Goal: Transaction & Acquisition: Purchase product/service

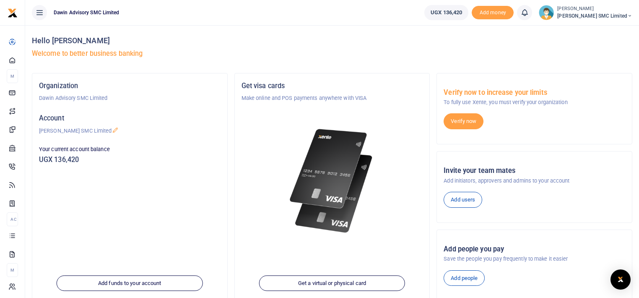
click at [242, 150] on div at bounding box center [332, 170] width 182 height 137
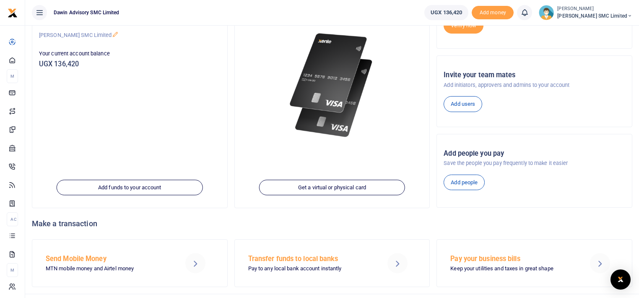
scroll to position [112, 0]
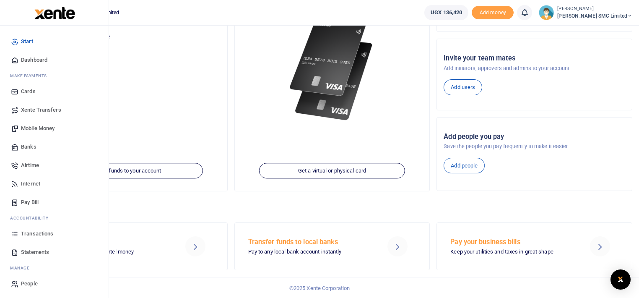
click at [32, 231] on span "Transactions" at bounding box center [37, 233] width 32 height 8
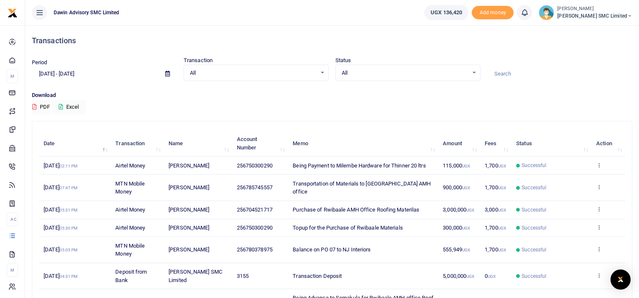
click at [32, 231] on div "Search: Date Transaction Name Account Number Memo Amount Fees Status Action 23r…" at bounding box center [331, 264] width 599 height 286
click at [353, 101] on div "Download PDF Excel" at bounding box center [332, 102] width 600 height 23
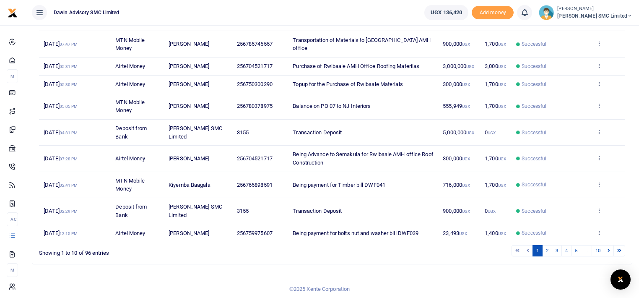
scroll to position [144, 0]
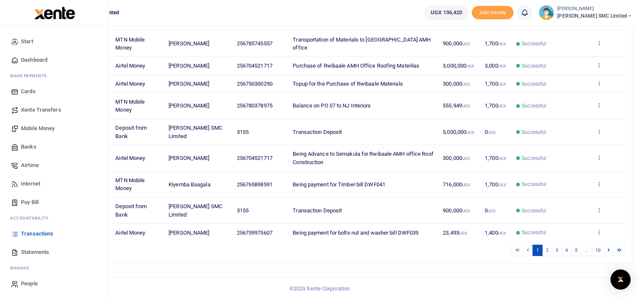
click at [45, 128] on span "Mobile Money" at bounding box center [38, 128] width 34 height 8
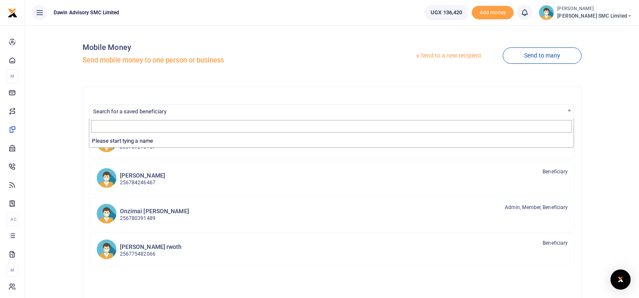
click at [153, 107] on span "Search for a saved beneficiary" at bounding box center [332, 110] width 484 height 13
click at [103, 126] on input "Search" at bounding box center [331, 126] width 481 height 13
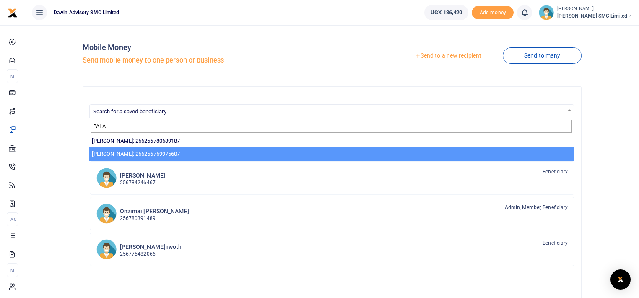
type input "PALA"
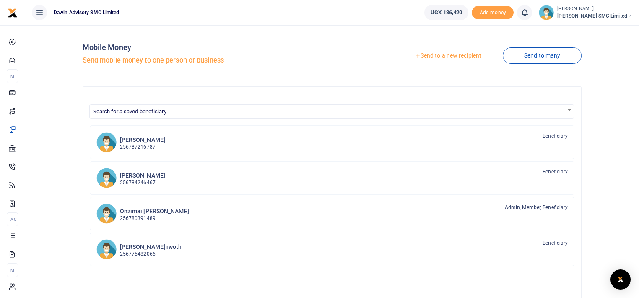
click at [344, 64] on div "Send to a new recipient Send to many" at bounding box center [458, 56] width 253 height 48
click at [55, 167] on div "Mobile Money Send mobile money to one person or business Send to a new recipien…" at bounding box center [332, 220] width 607 height 377
click at [429, 54] on link "Send to a new recipient" at bounding box center [447, 55] width 109 height 15
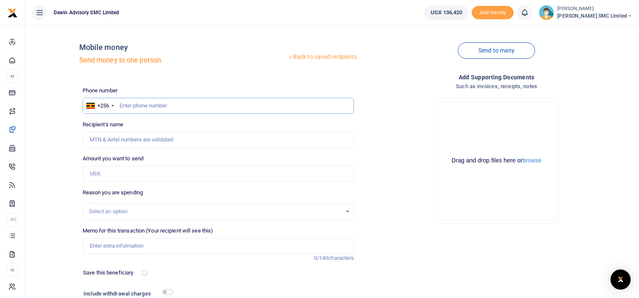
click at [137, 103] on input "text" at bounding box center [219, 106] width 272 height 16
type input "775482068"
click at [55, 112] on div "Back to saved recipients Mobile money Send money to one person Send to many Pho…" at bounding box center [332, 183] width 607 height 303
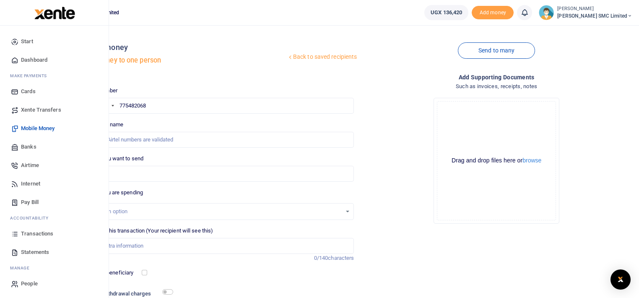
click at [30, 142] on link "Banks" at bounding box center [54, 146] width 95 height 18
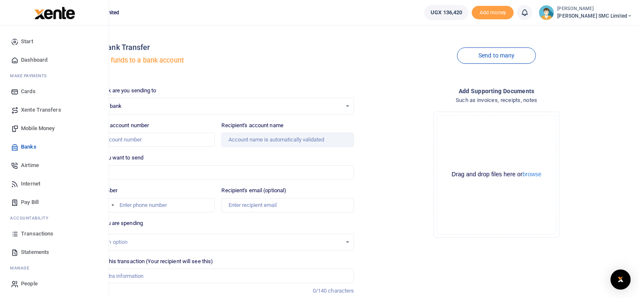
click at [35, 127] on span "Mobile Money" at bounding box center [38, 128] width 34 height 8
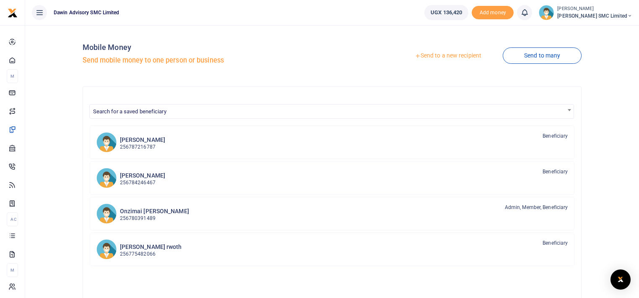
click at [432, 52] on link "Send to a new recipient" at bounding box center [447, 55] width 109 height 15
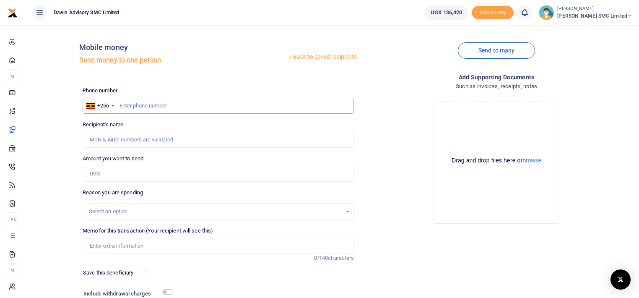
click at [122, 105] on input "text" at bounding box center [219, 106] width 272 height 16
type input "775482066"
type input "Robert Omar Rwoth"
type input "775482066"
click at [107, 174] on input "Amount you want to send" at bounding box center [219, 174] width 272 height 16
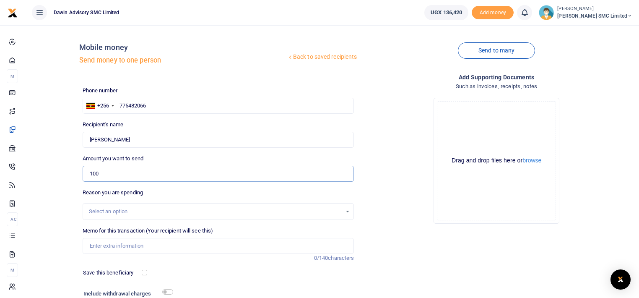
type input "100,000"
click at [110, 244] on input "Memo for this transaction (Your recipient will see this)" at bounding box center [219, 246] width 272 height 16
type input "Being payment for black panel bill DWF042"
click at [418, 213] on div "Drop your files here Drag and drop files here or browse Powered by Uppy" at bounding box center [497, 160] width 272 height 139
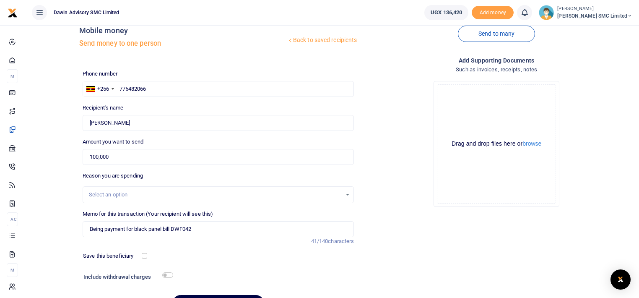
scroll to position [65, 0]
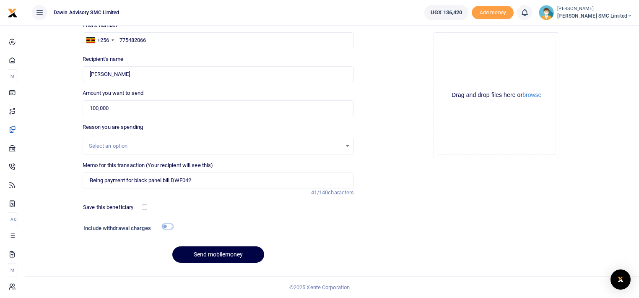
click at [164, 225] on input "checkbox" at bounding box center [167, 225] width 11 height 5
checkbox input "true"
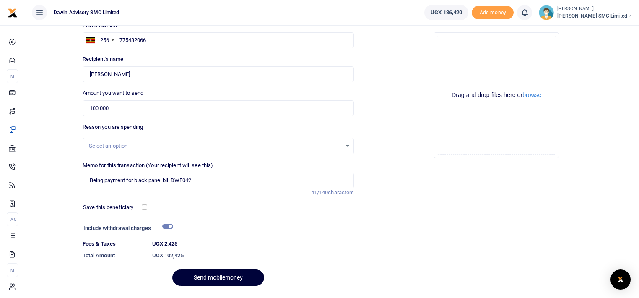
click at [218, 273] on button "Send mobilemoney" at bounding box center [218, 277] width 92 height 16
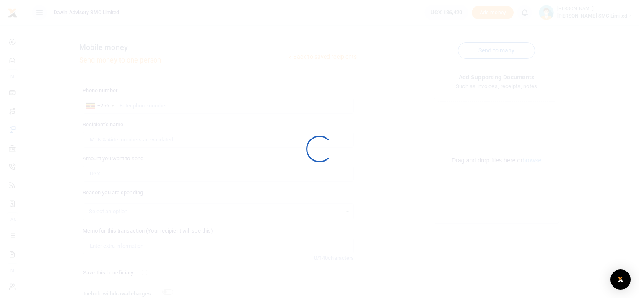
scroll to position [65, 0]
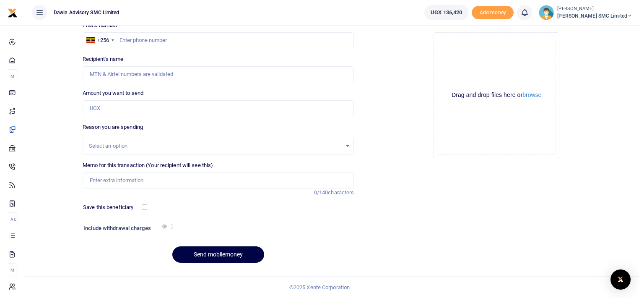
click at [381, 86] on div "Drop your files here Drag and drop files here or browse Powered by Uppy" at bounding box center [497, 95] width 272 height 139
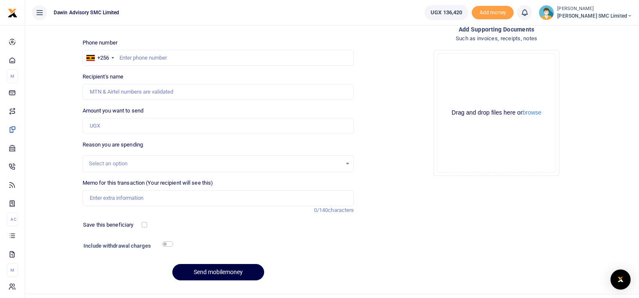
scroll to position [32, 0]
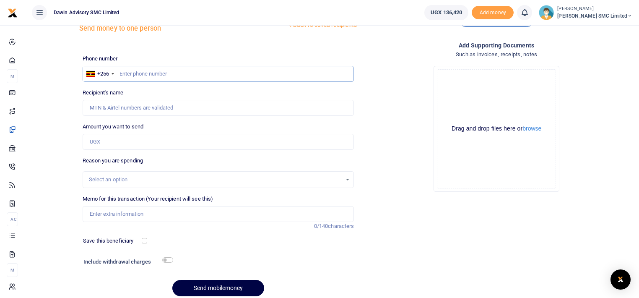
click at [146, 75] on input "text" at bounding box center [219, 74] width 272 height 16
type input "0"
type input "775482066"
type input "Robert Omar Rwoth"
type input "775482066"
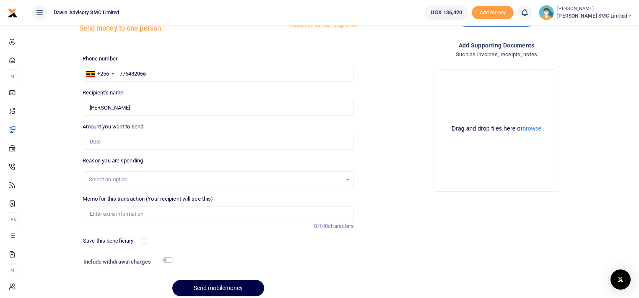
click at [384, 89] on div "Drop your files here Drag and drop files here or browse Powered by Uppy" at bounding box center [497, 128] width 272 height 139
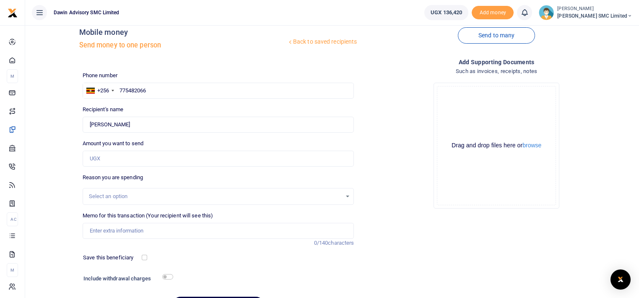
scroll to position [0, 0]
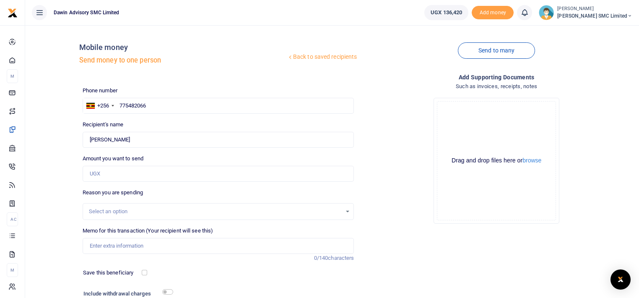
click at [318, 54] on link "Back to saved recipients" at bounding box center [322, 56] width 71 height 15
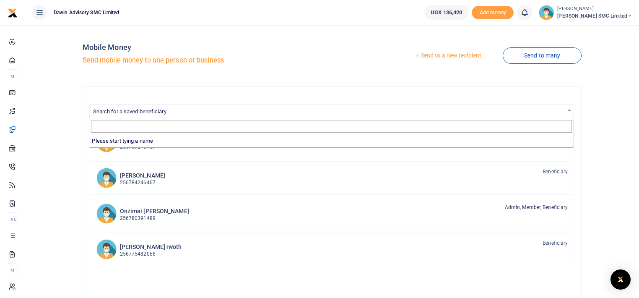
click at [131, 105] on span "Search for a saved beneficiary" at bounding box center [332, 110] width 484 height 13
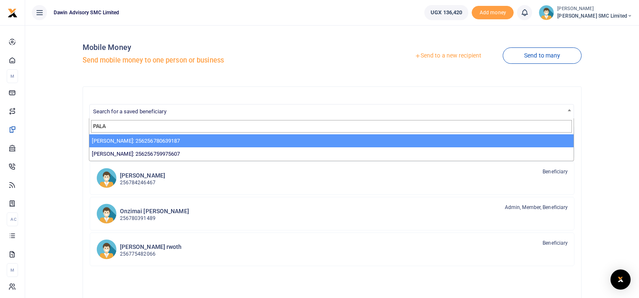
type input "PALA"
select select "3598"
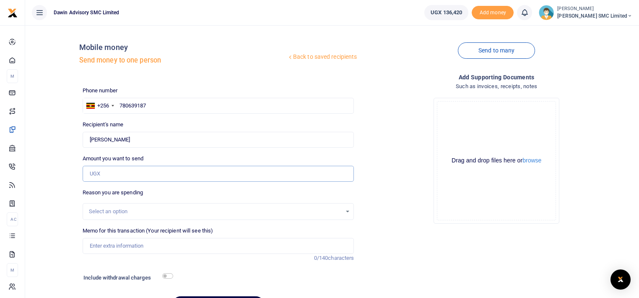
click at [95, 171] on input "Amount you want to send" at bounding box center [219, 174] width 272 height 16
type input "67,000"
click at [377, 200] on div "Drop your files here Drag and drop files here or browse Powered by Uppy" at bounding box center [497, 160] width 272 height 139
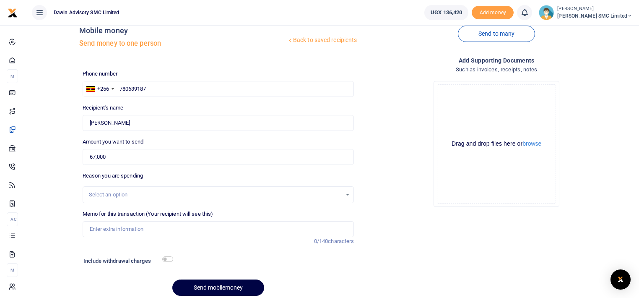
scroll to position [49, 0]
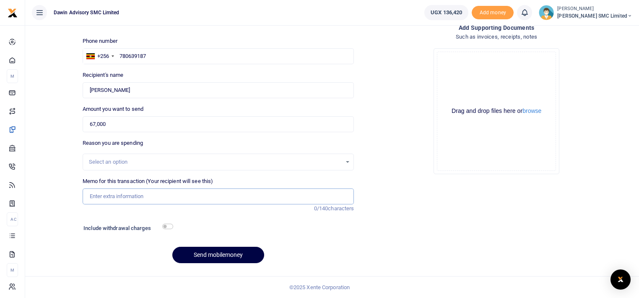
click at [138, 199] on input "Memo for this transaction (Your recipient will see this)" at bounding box center [219, 196] width 272 height 16
click at [184, 200] on input "Being payment for December salary" at bounding box center [219, 196] width 272 height 16
type input "Being payment for drawer runners bill DWF043"
click at [164, 228] on input "checkbox" at bounding box center [167, 225] width 11 height 5
checkbox input "true"
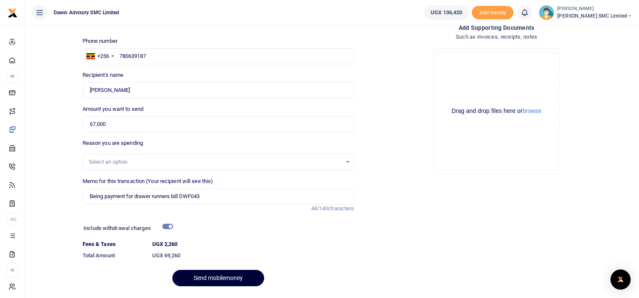
click at [203, 271] on button "Send mobilemoney" at bounding box center [218, 278] width 92 height 16
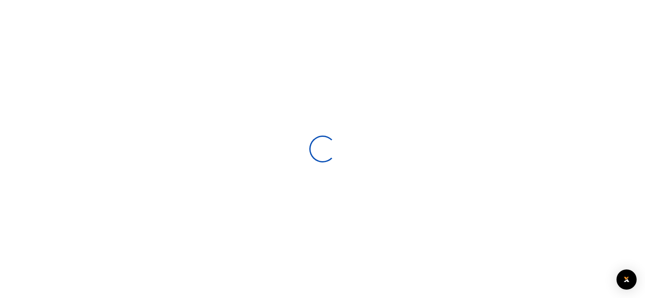
select select
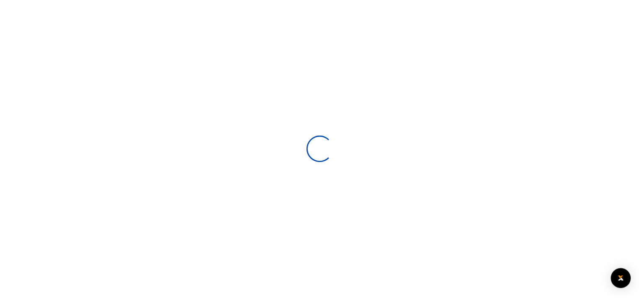
scroll to position [49, 0]
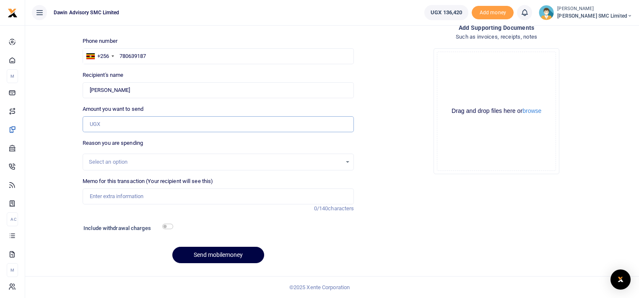
click at [105, 128] on input "Amount you want to send" at bounding box center [219, 124] width 272 height 16
type input "28,000"
click at [115, 191] on input "Memo for this transaction (Your recipient will see this)" at bounding box center [219, 196] width 272 height 16
click at [182, 192] on input "Being payment for December salary" at bounding box center [219, 196] width 272 height 16
type input "Being payment for Knobs bill DWF-045"
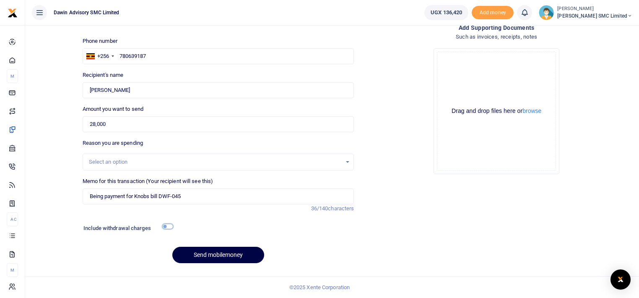
click at [168, 228] on input "checkbox" at bounding box center [167, 225] width 11 height 5
checkbox input "true"
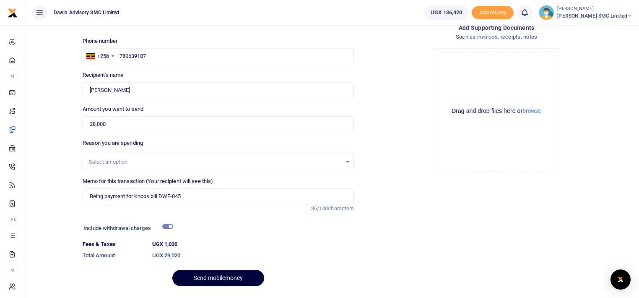
click at [216, 275] on button "Send mobilemoney" at bounding box center [218, 278] width 92 height 16
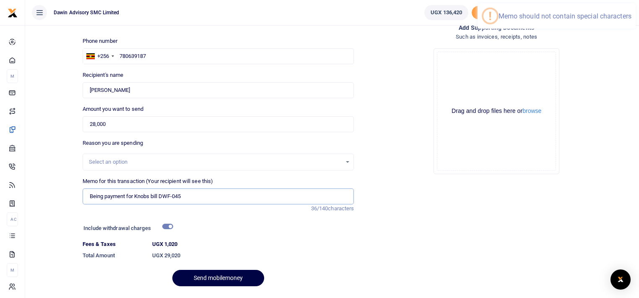
click at [184, 198] on input "Being payment for Knobs bill DWF-045" at bounding box center [219, 196] width 272 height 16
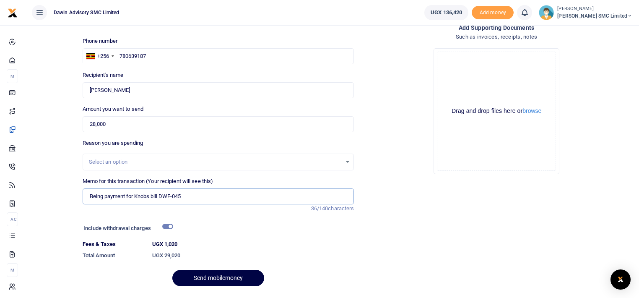
click at [172, 197] on input "Being payment for Knobs bill DWF-045" at bounding box center [219, 196] width 272 height 16
click at [182, 196] on input "Being payment for Knobs bill DWF045" at bounding box center [219, 196] width 272 height 16
type input "Being payment for Knobs bill DWF044"
click at [209, 271] on button "Send mobilemoney" at bounding box center [218, 278] width 92 height 16
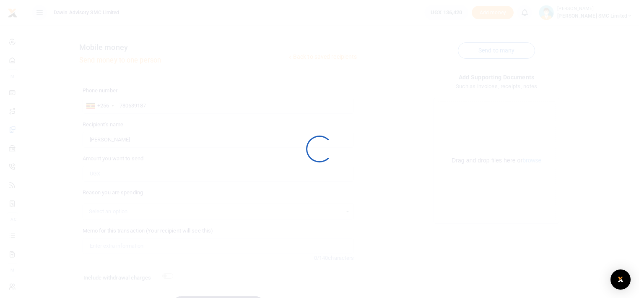
scroll to position [49, 0]
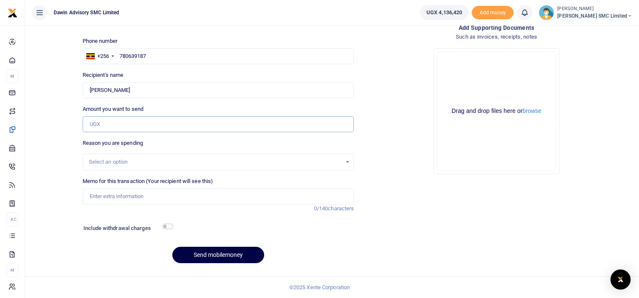
click at [104, 125] on input "Amount you want to send" at bounding box center [219, 124] width 272 height 16
type input "247,500"
click at [126, 193] on input "Memo for this transaction (Your recipient will see this)" at bounding box center [219, 196] width 272 height 16
type input "Being payment for Timber Processing bill DWF045"
click at [168, 224] on input "checkbox" at bounding box center [167, 225] width 11 height 5
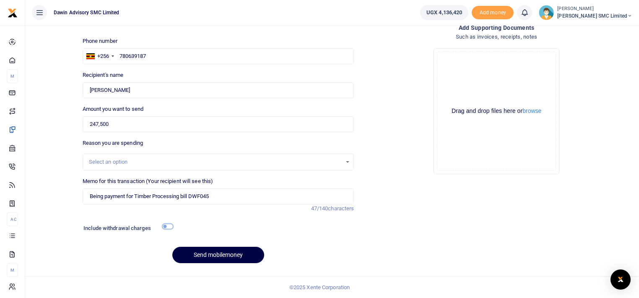
checkbox input "true"
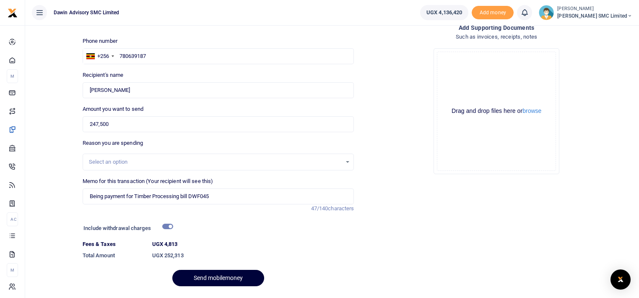
click at [213, 272] on button "Send mobilemoney" at bounding box center [218, 278] width 92 height 16
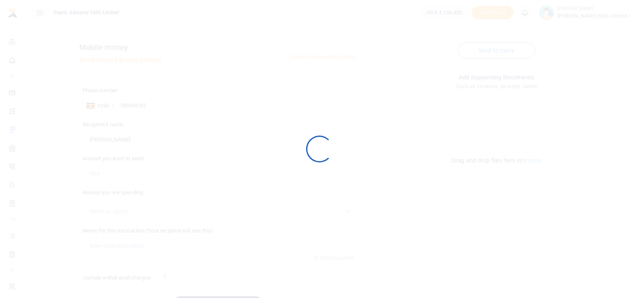
scroll to position [49, 0]
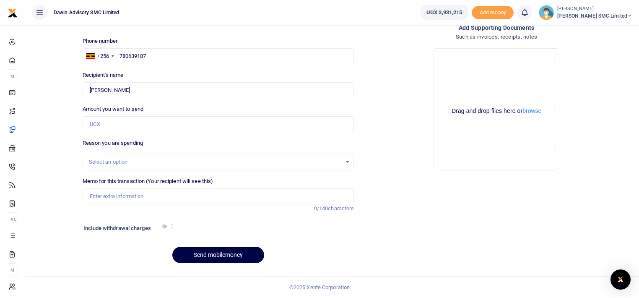
click at [596, 184] on div "Add supporting Documents Such as invoices, receipts, notes Drop your files here…" at bounding box center [496, 146] width 278 height 246
click at [425, 234] on div "Add supporting Documents Such as invoices, receipts, notes Drop your files here…" at bounding box center [496, 146] width 278 height 246
